Goal: Transaction & Acquisition: Purchase product/service

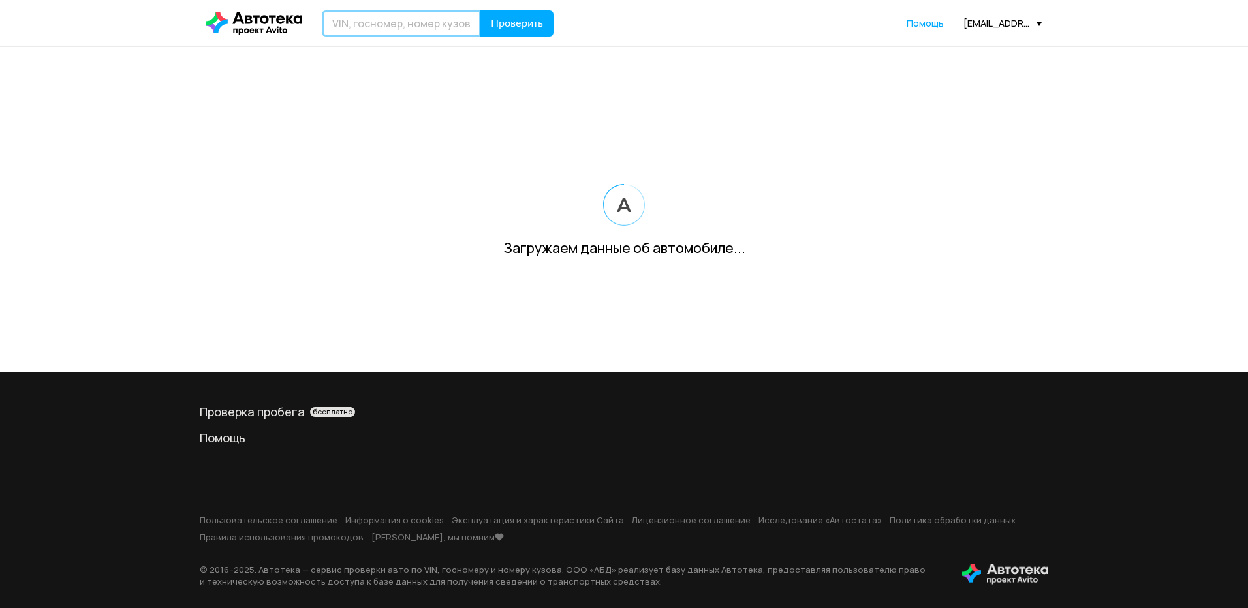
click at [399, 25] on input "text" at bounding box center [401, 23] width 159 height 26
paste input "[VEHICLE_IDENTIFICATION_NUMBER]"
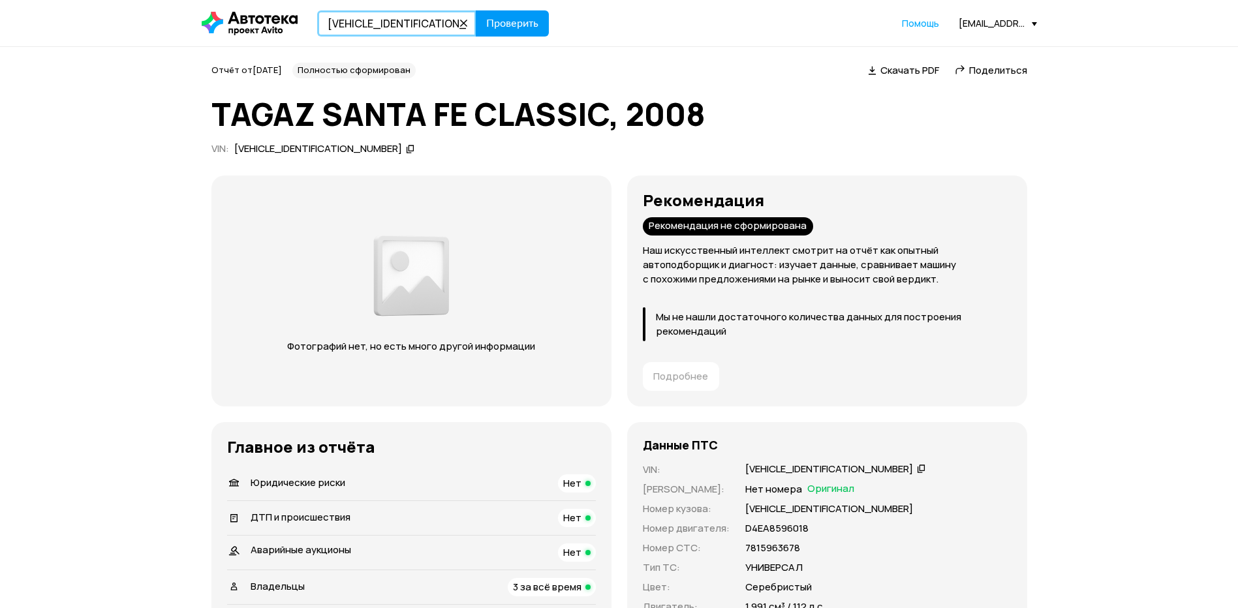
type input "[VEHICLE_IDENTIFICATION_NUMBER]"
click at [529, 24] on span "Проверить" at bounding box center [512, 23] width 52 height 10
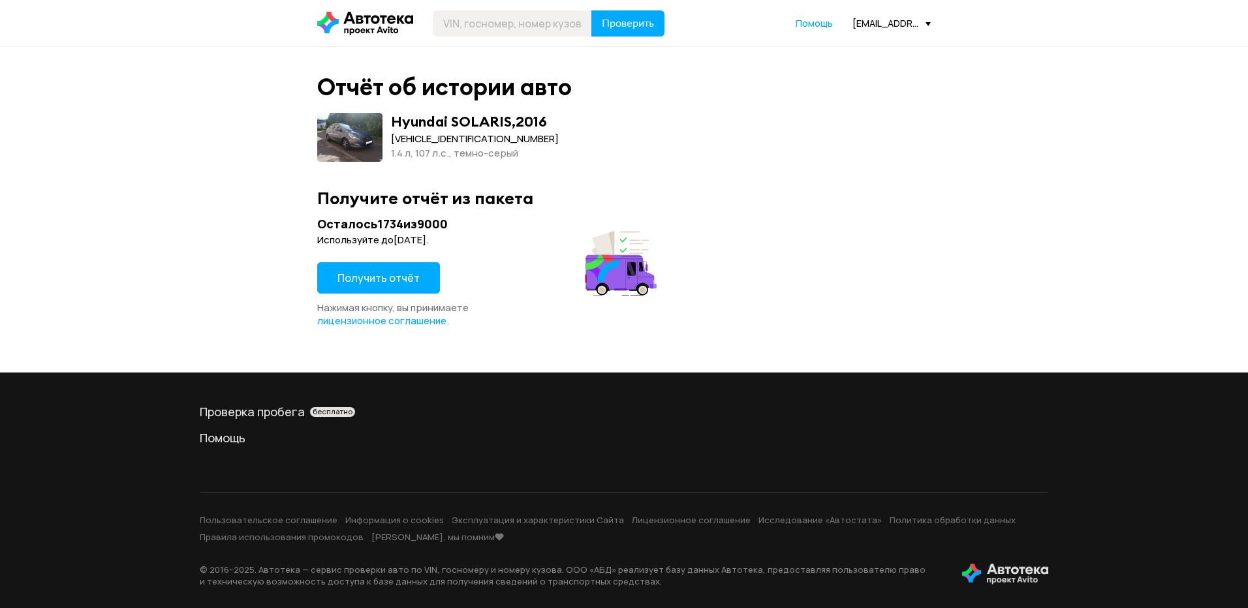
click at [384, 271] on span "Получить отчёт" at bounding box center [378, 278] width 82 height 14
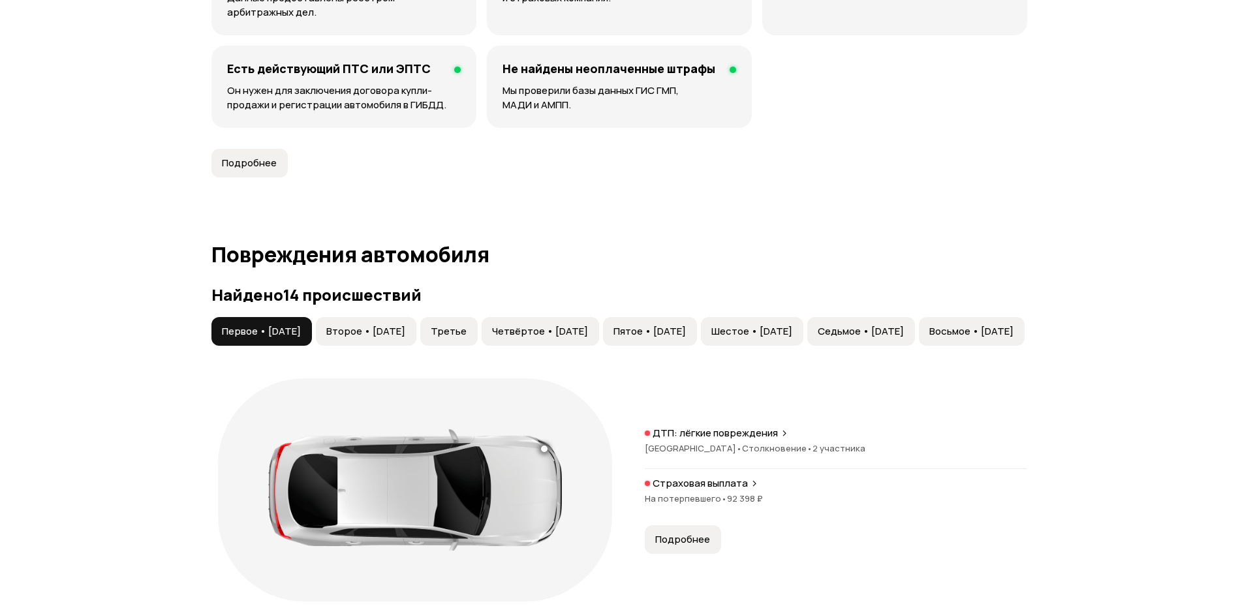
scroll to position [1305, 0]
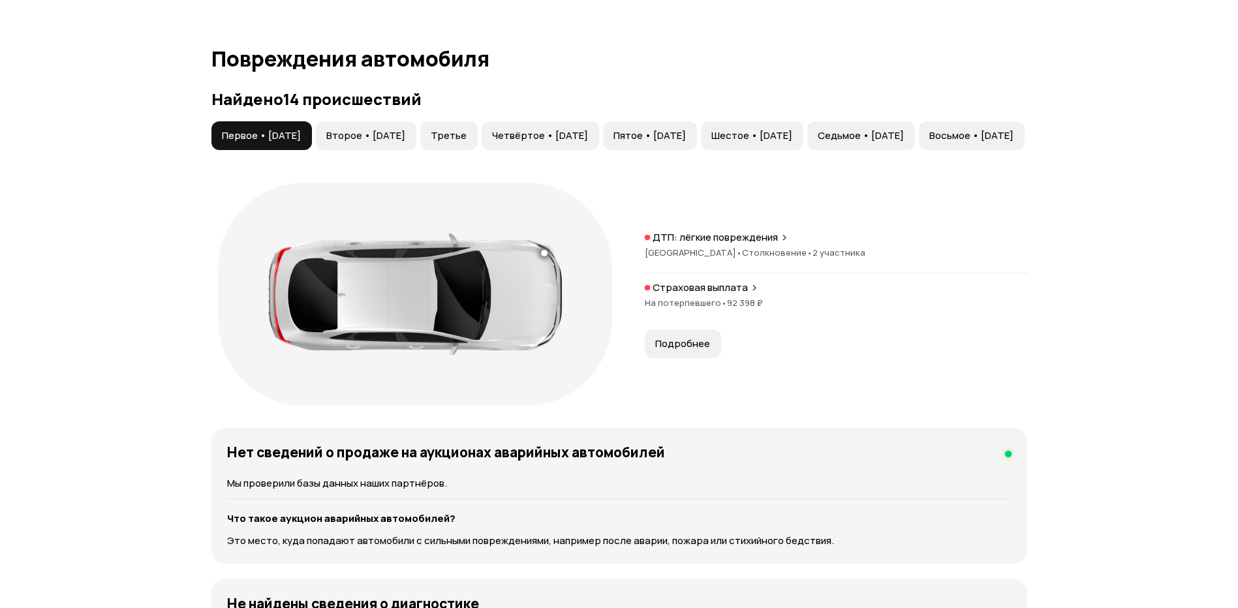
click at [403, 137] on span "Второе • [DATE]" at bounding box center [365, 135] width 79 height 13
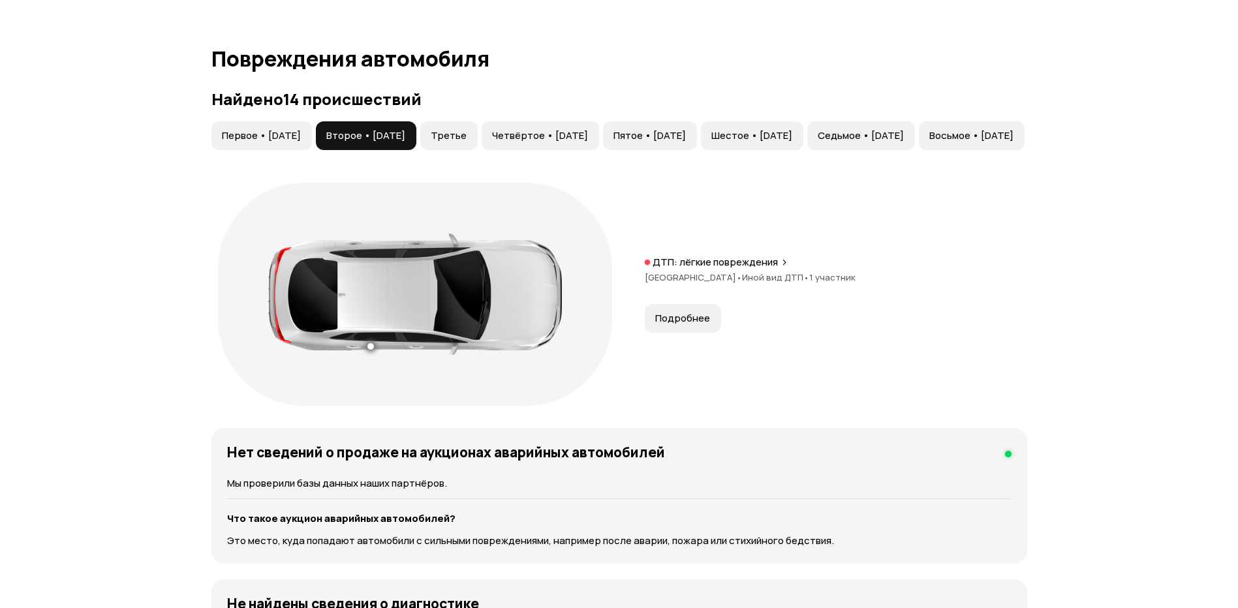
click at [467, 134] on span "Третье" at bounding box center [449, 135] width 36 height 13
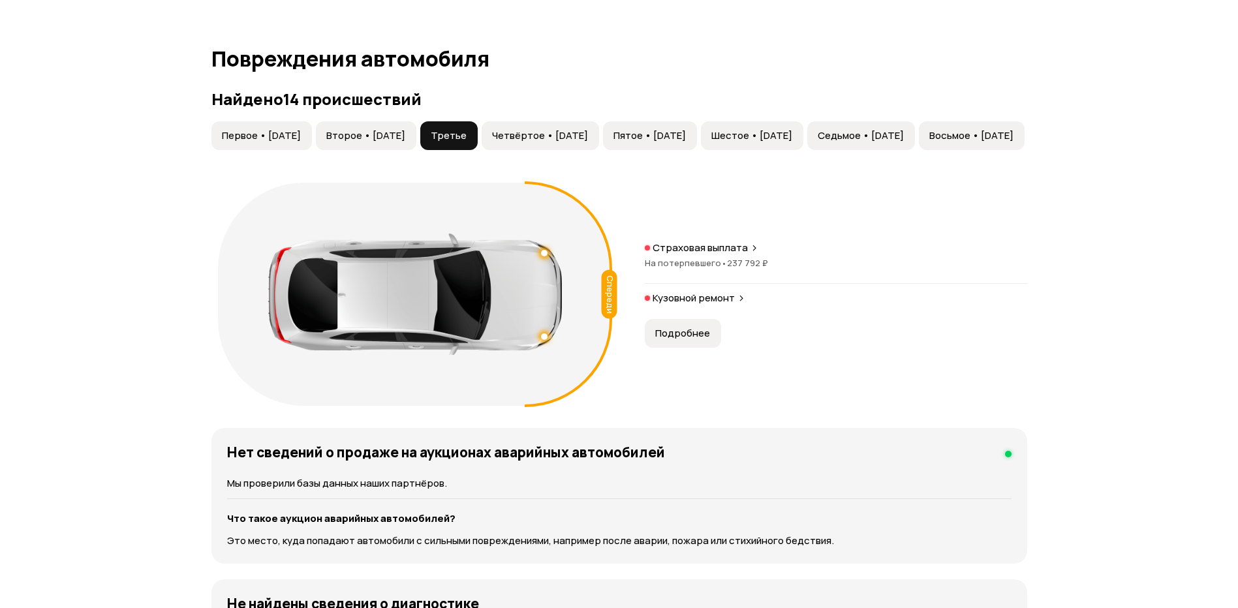
click at [567, 129] on button "Четвёртое • [DATE]" at bounding box center [540, 135] width 117 height 29
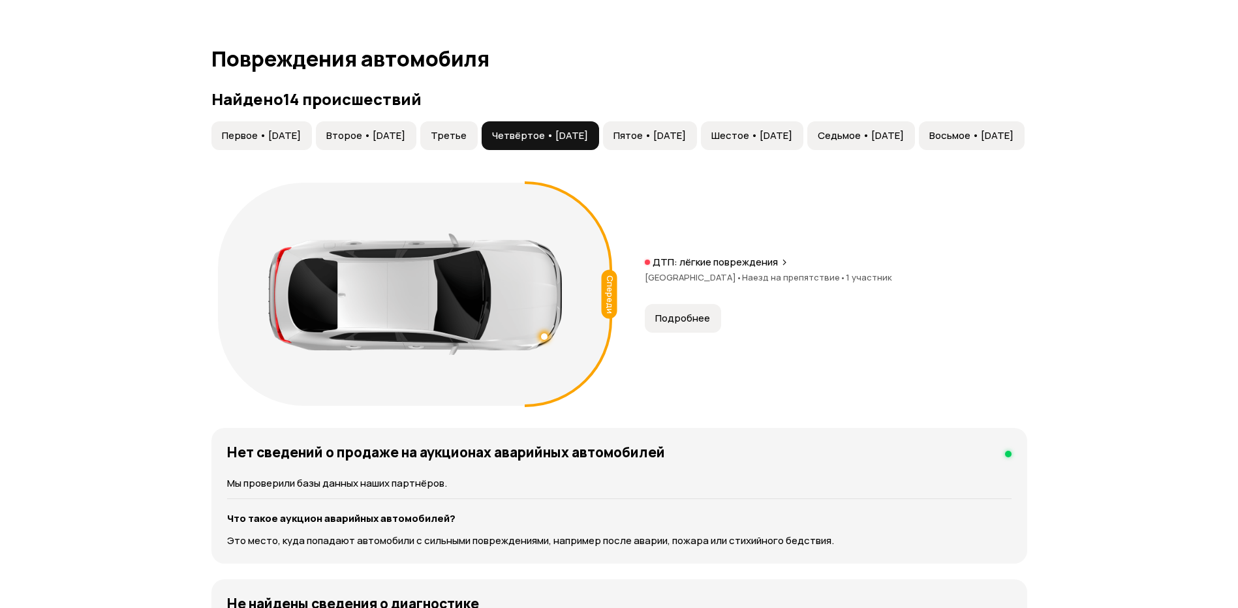
click at [686, 132] on span "Пятое • [DATE]" at bounding box center [649, 135] width 72 height 13
click at [792, 136] on span "Шестое • [DATE]" at bounding box center [751, 135] width 81 height 13
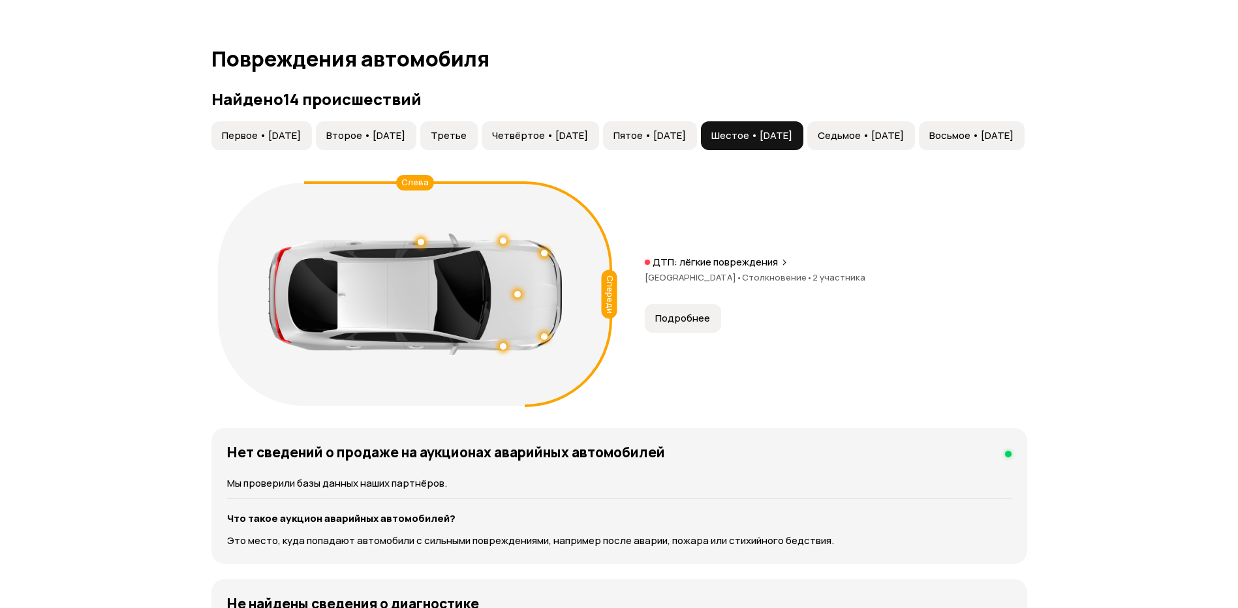
click at [904, 136] on span "Седьмое • [DATE]" at bounding box center [861, 135] width 86 height 13
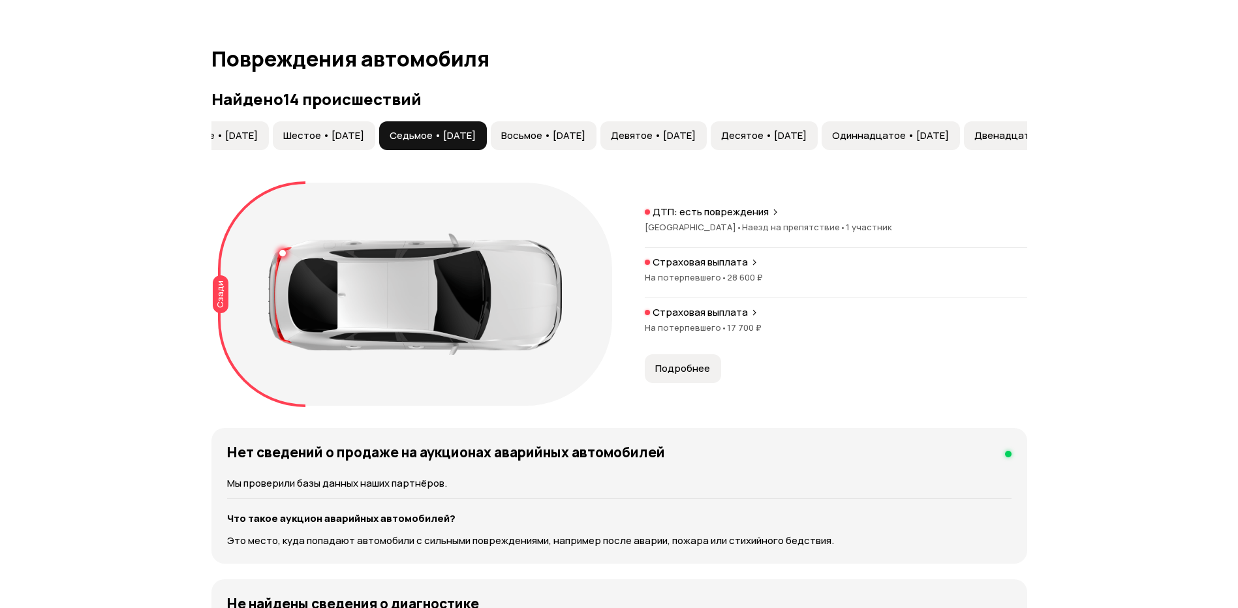
scroll to position [0, 473]
click at [540, 135] on span "Восьмое • [DATE]" at bounding box center [498, 135] width 84 height 13
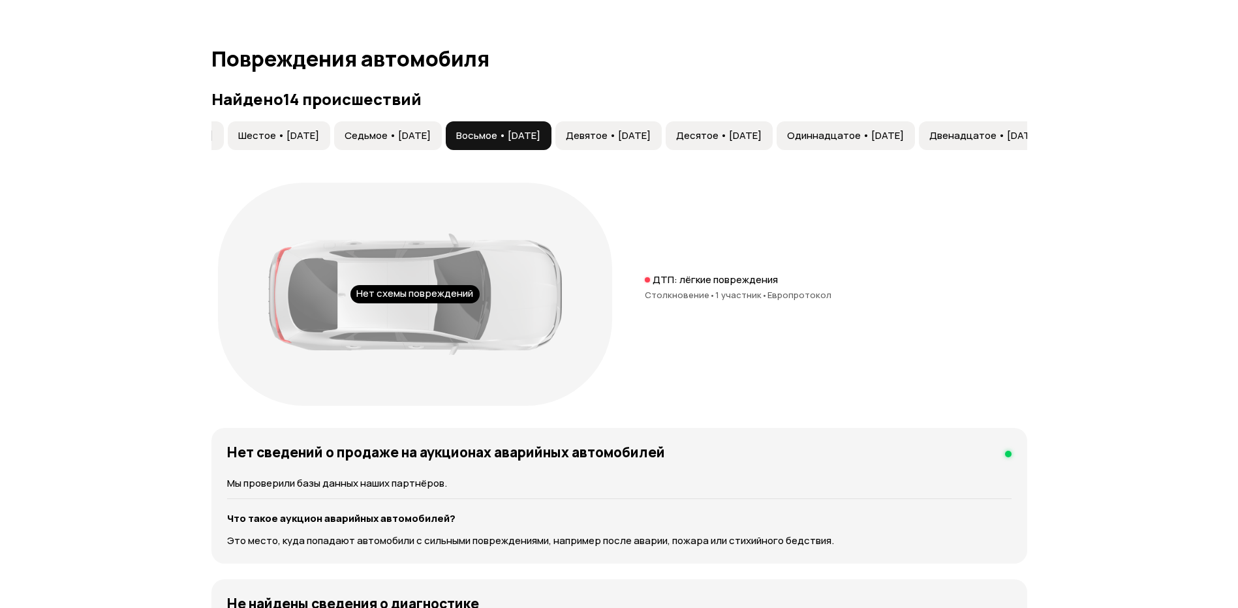
click at [651, 133] on span "Девятое • [DATE]" at bounding box center [608, 135] width 85 height 13
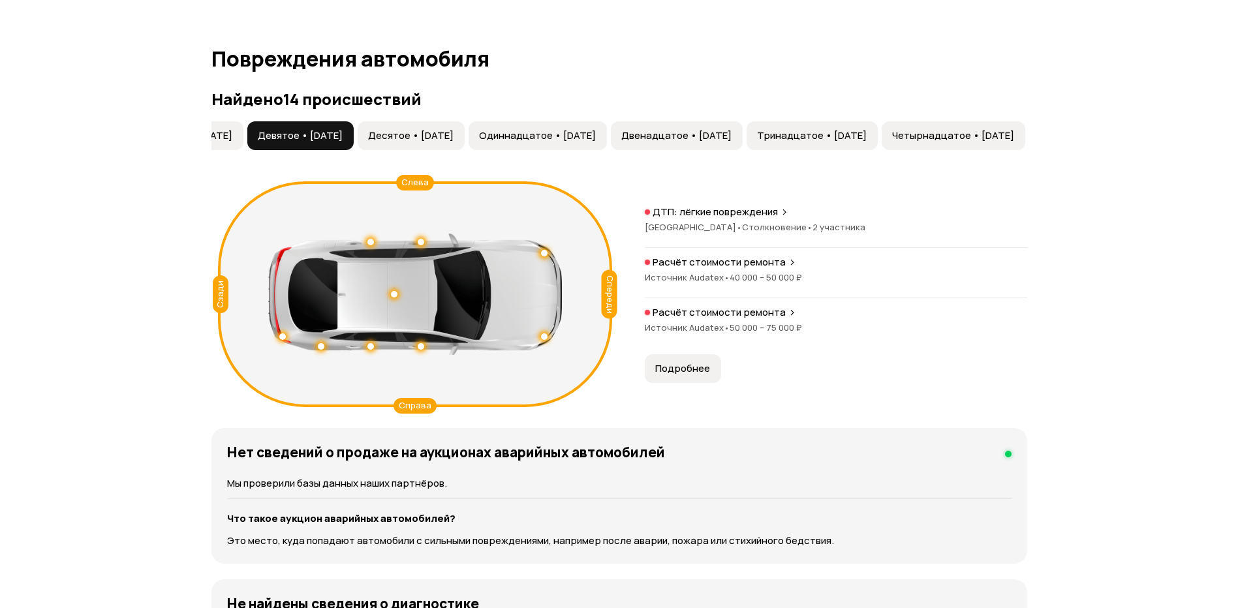
scroll to position [0, 877]
click at [454, 138] on span "Десятое • [DATE]" at bounding box center [410, 135] width 85 height 13
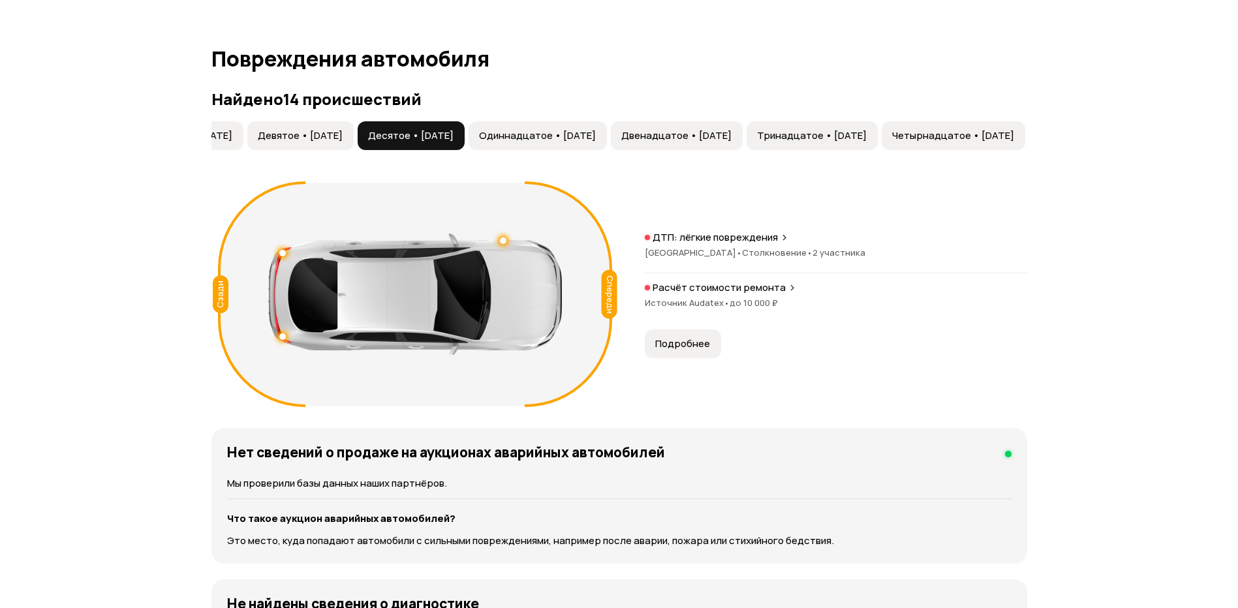
click at [596, 135] on span "Одиннадцатое • [DATE]" at bounding box center [537, 135] width 117 height 13
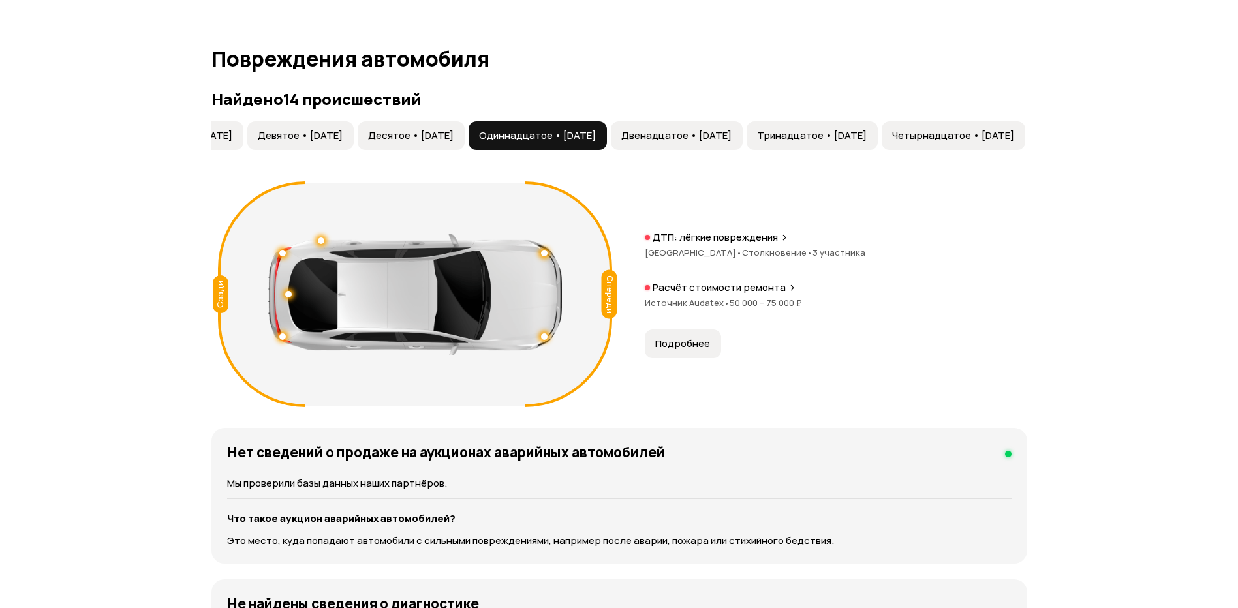
click at [732, 129] on span "Двенадцатое • [DATE]" at bounding box center [676, 135] width 110 height 13
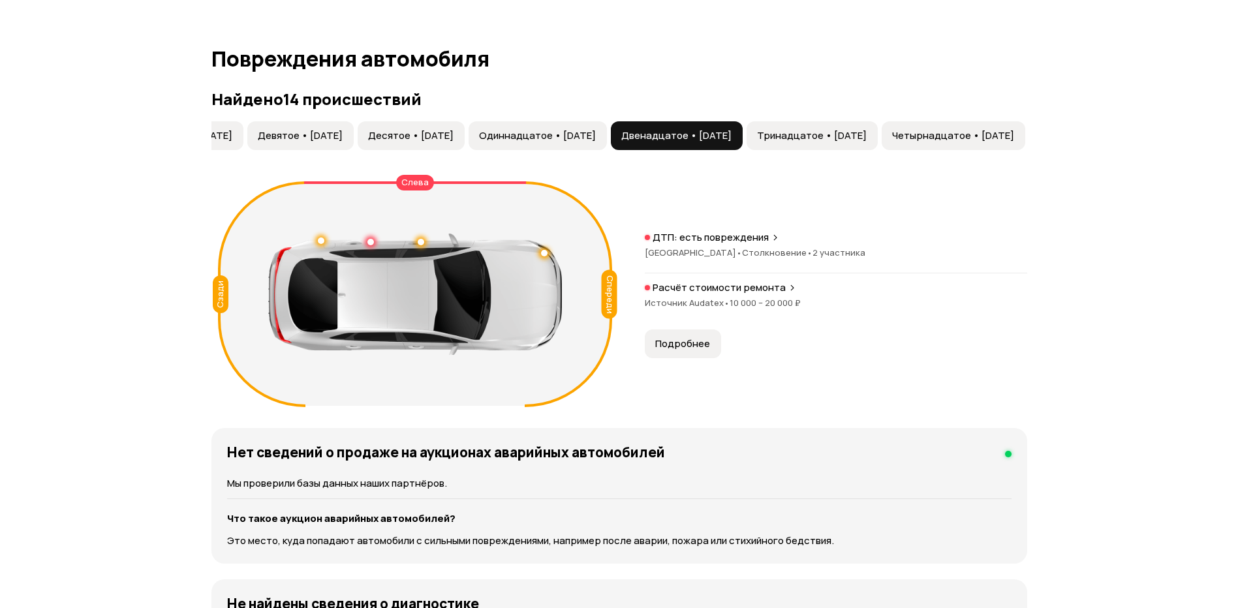
click at [867, 135] on span "Тринадцатое • [DATE]" at bounding box center [812, 135] width 110 height 13
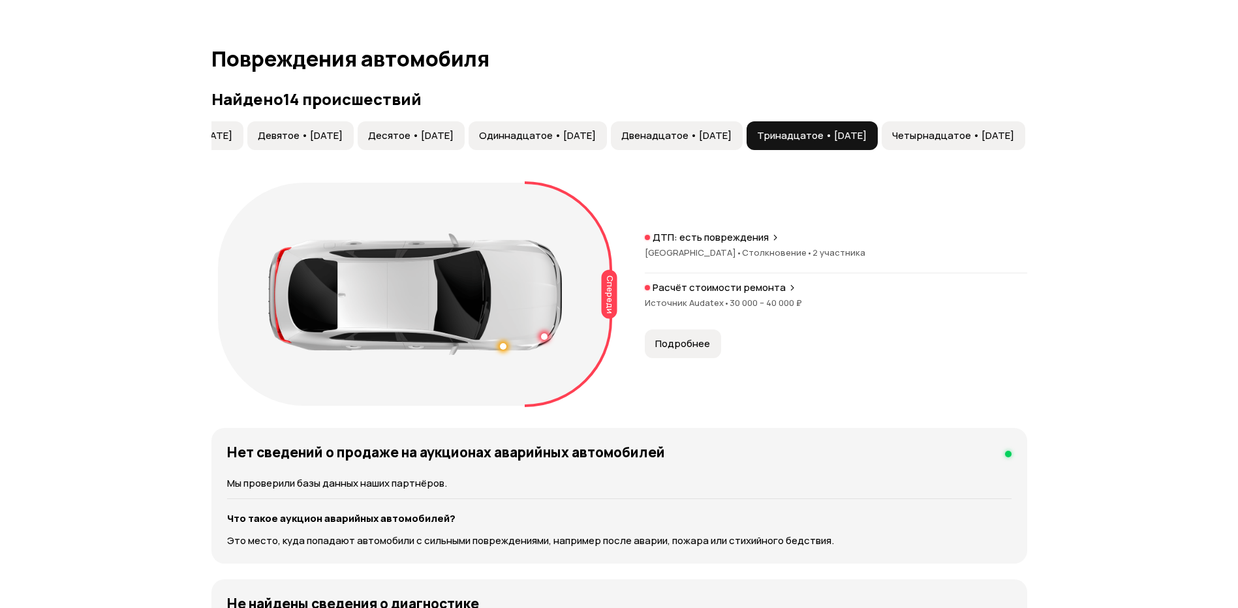
scroll to position [0, 1028]
click at [944, 139] on span "Четырнадцатое • [DATE]" at bounding box center [953, 135] width 122 height 13
